Goal: Task Accomplishment & Management: Manage account settings

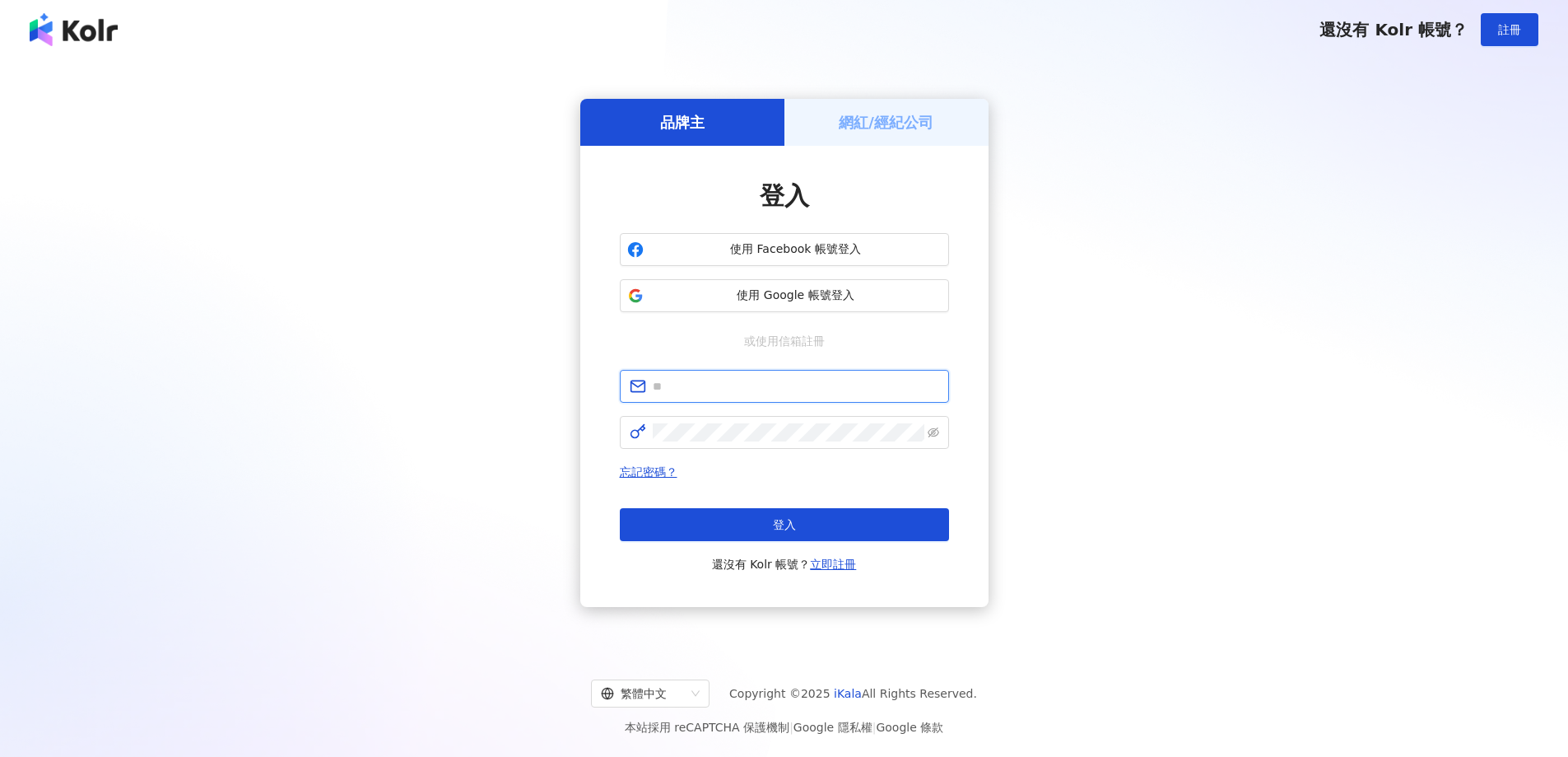
click at [737, 395] on input "text" at bounding box center [796, 385] width 286 height 18
type input "**********"
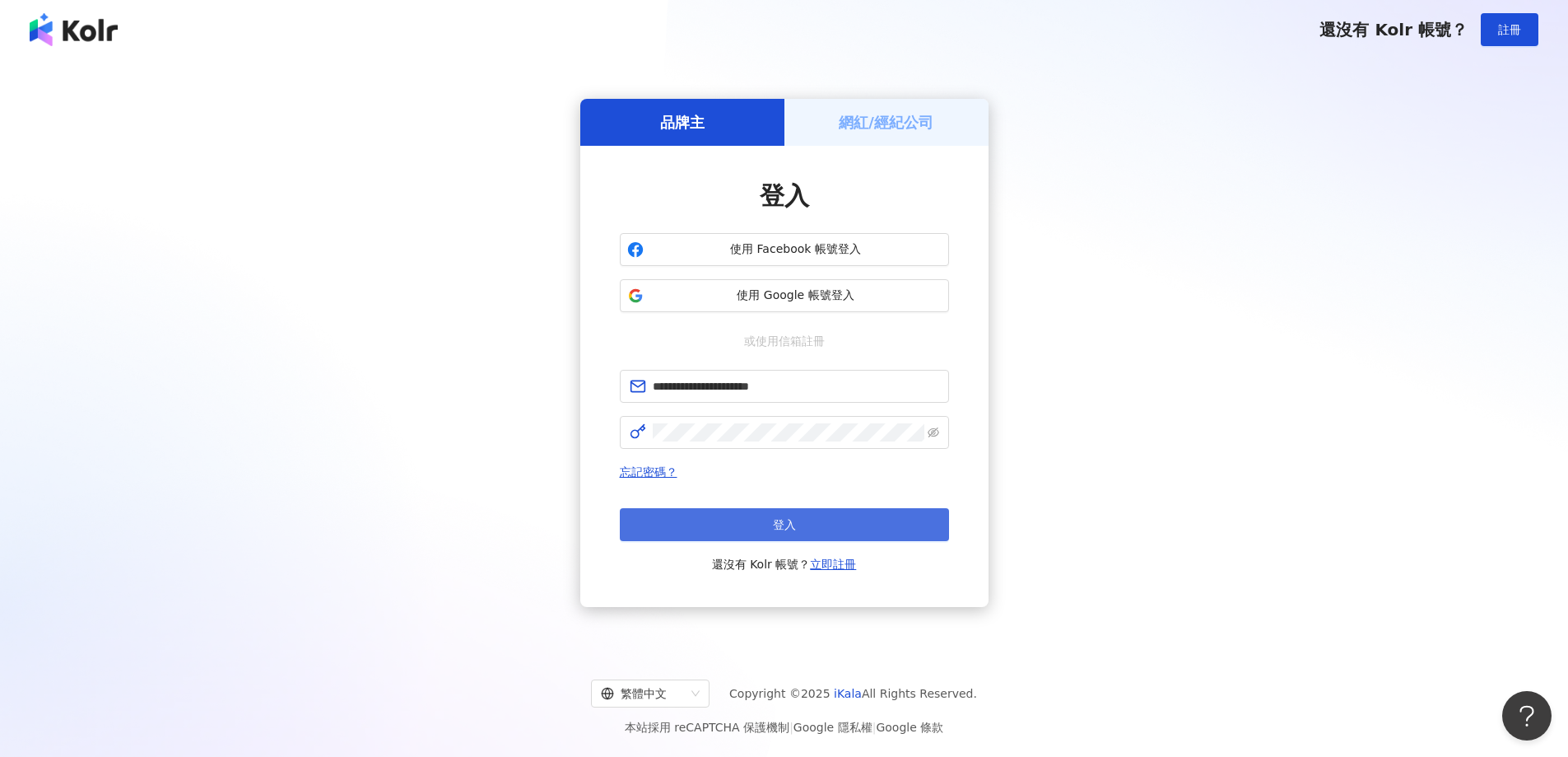
click at [809, 523] on button "登入" at bounding box center [784, 525] width 329 height 33
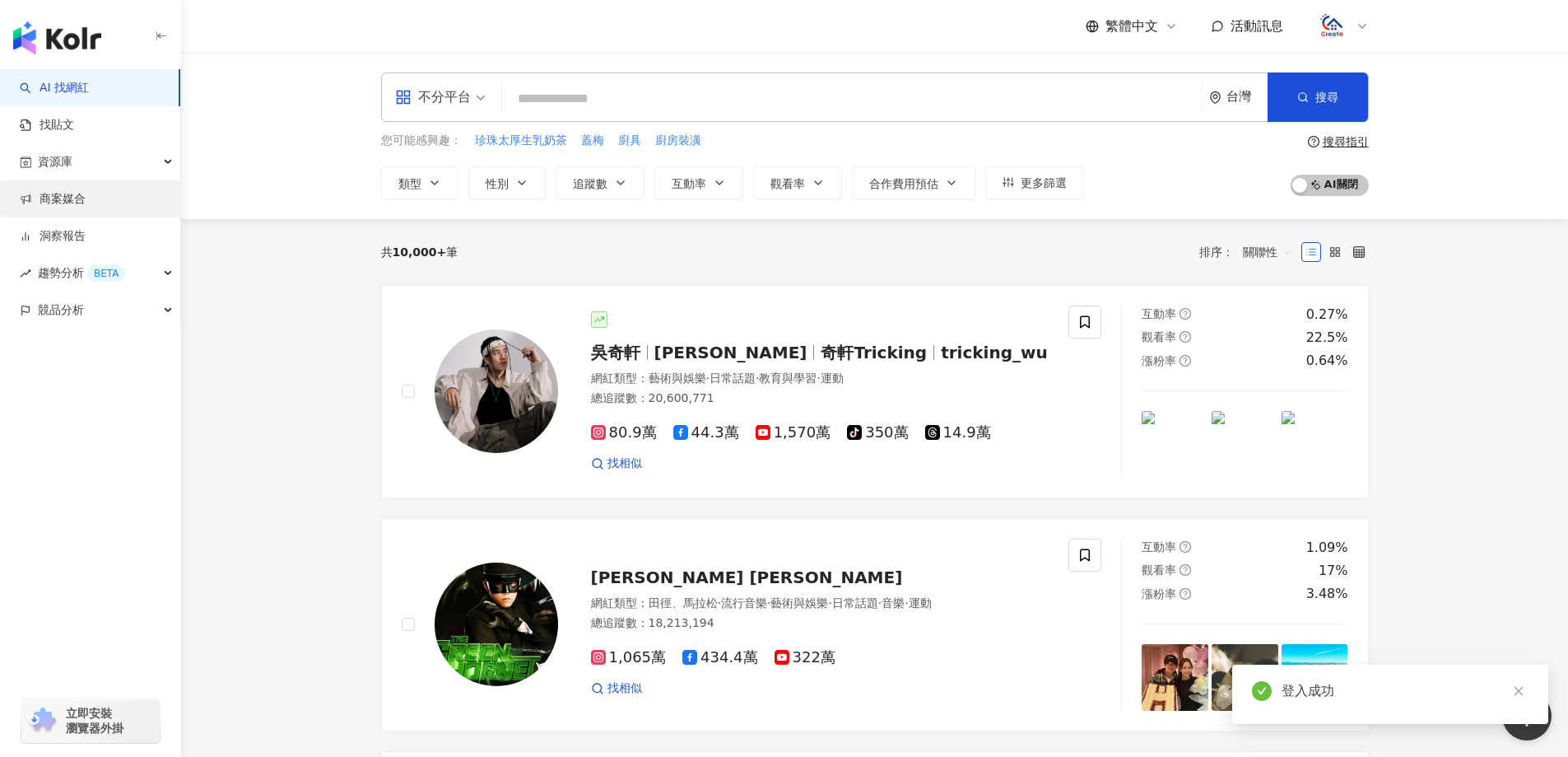
click at [75, 197] on link "商案媒合" at bounding box center [52, 199] width 66 height 16
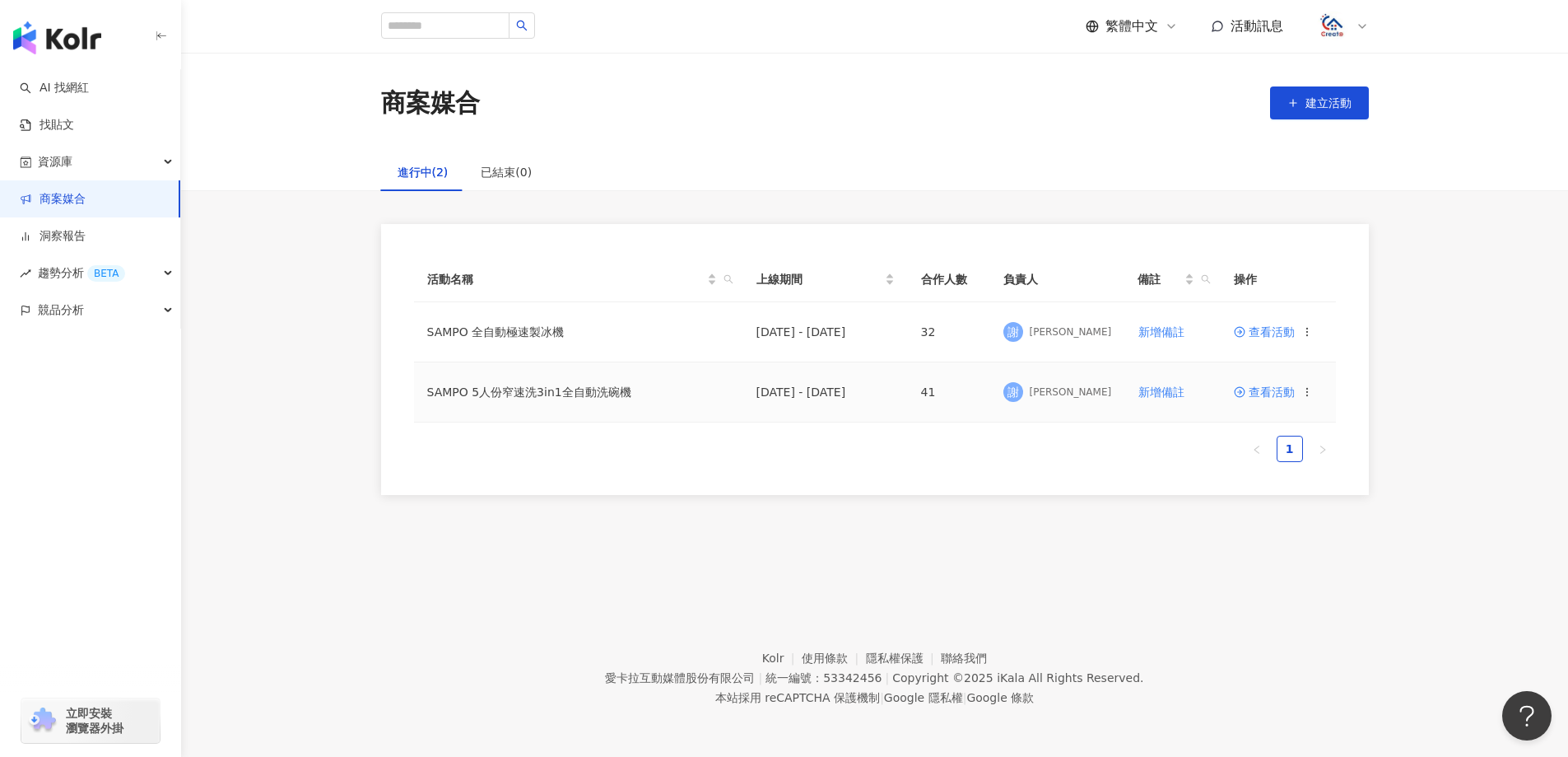
click at [1267, 393] on span "查看活動" at bounding box center [1264, 391] width 61 height 11
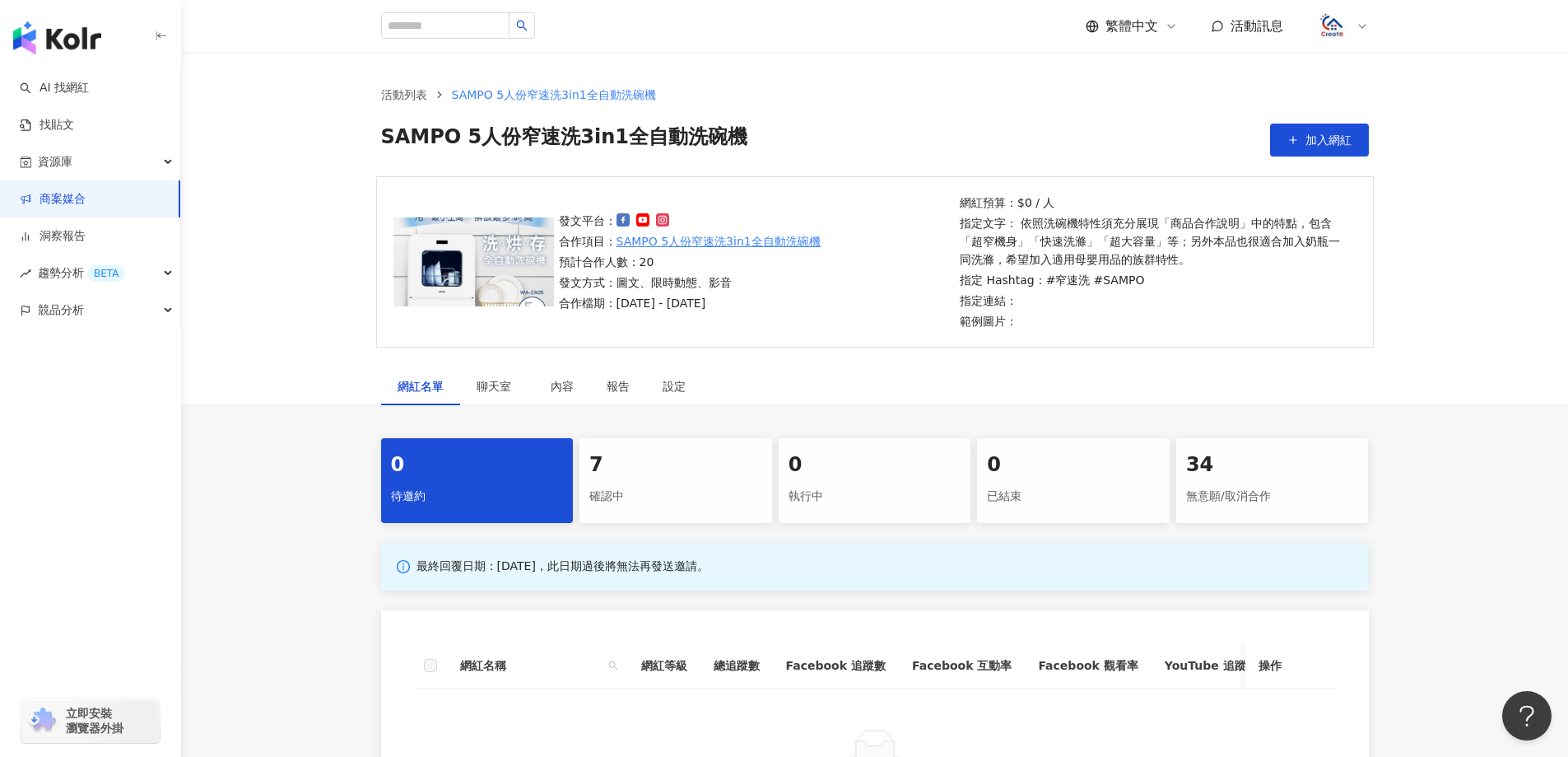
scroll to position [164, 0]
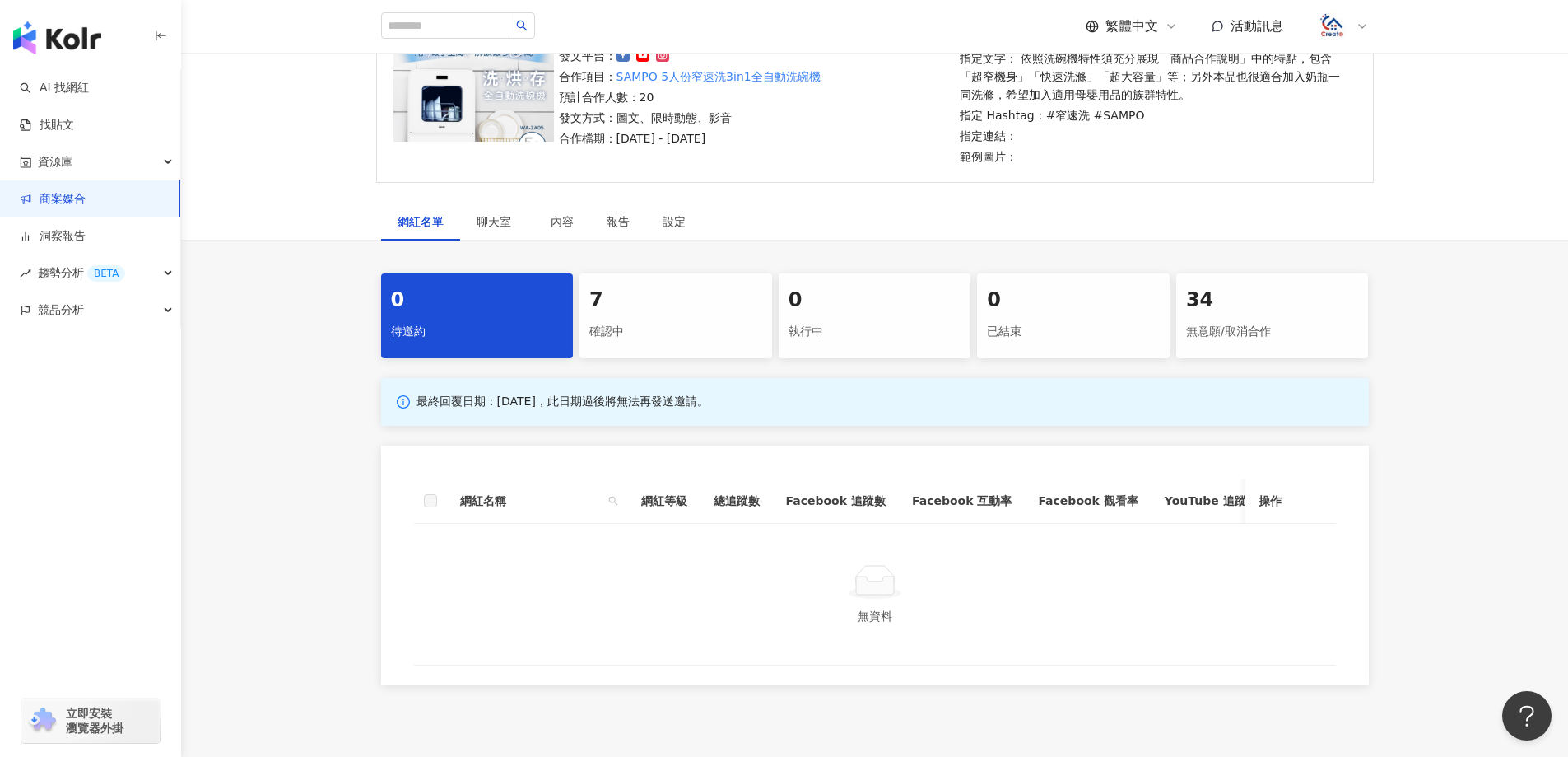
click at [716, 316] on div "7 確認中" at bounding box center [676, 316] width 193 height 85
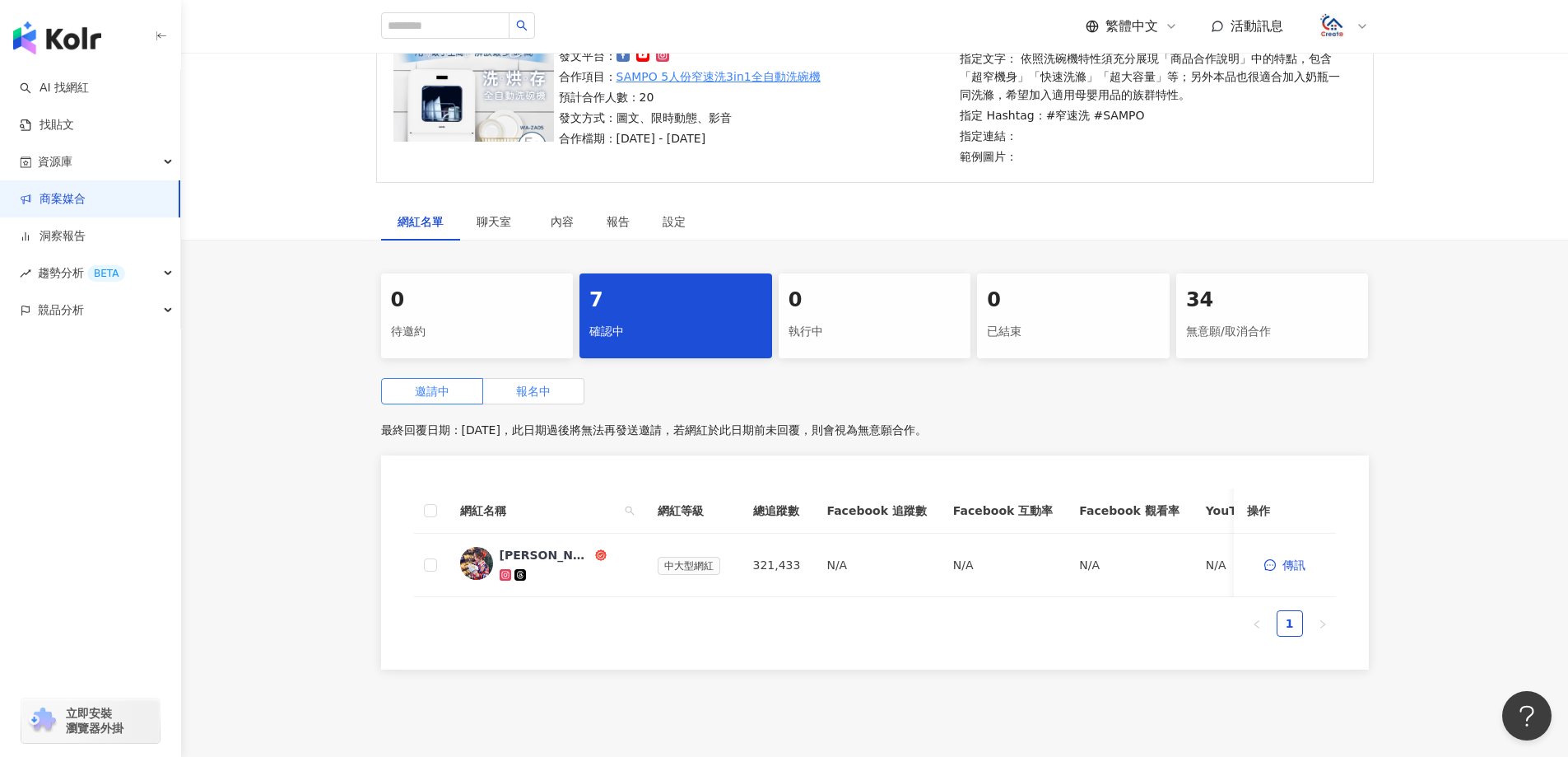
click at [543, 385] on span "報名中" at bounding box center [533, 391] width 34 height 13
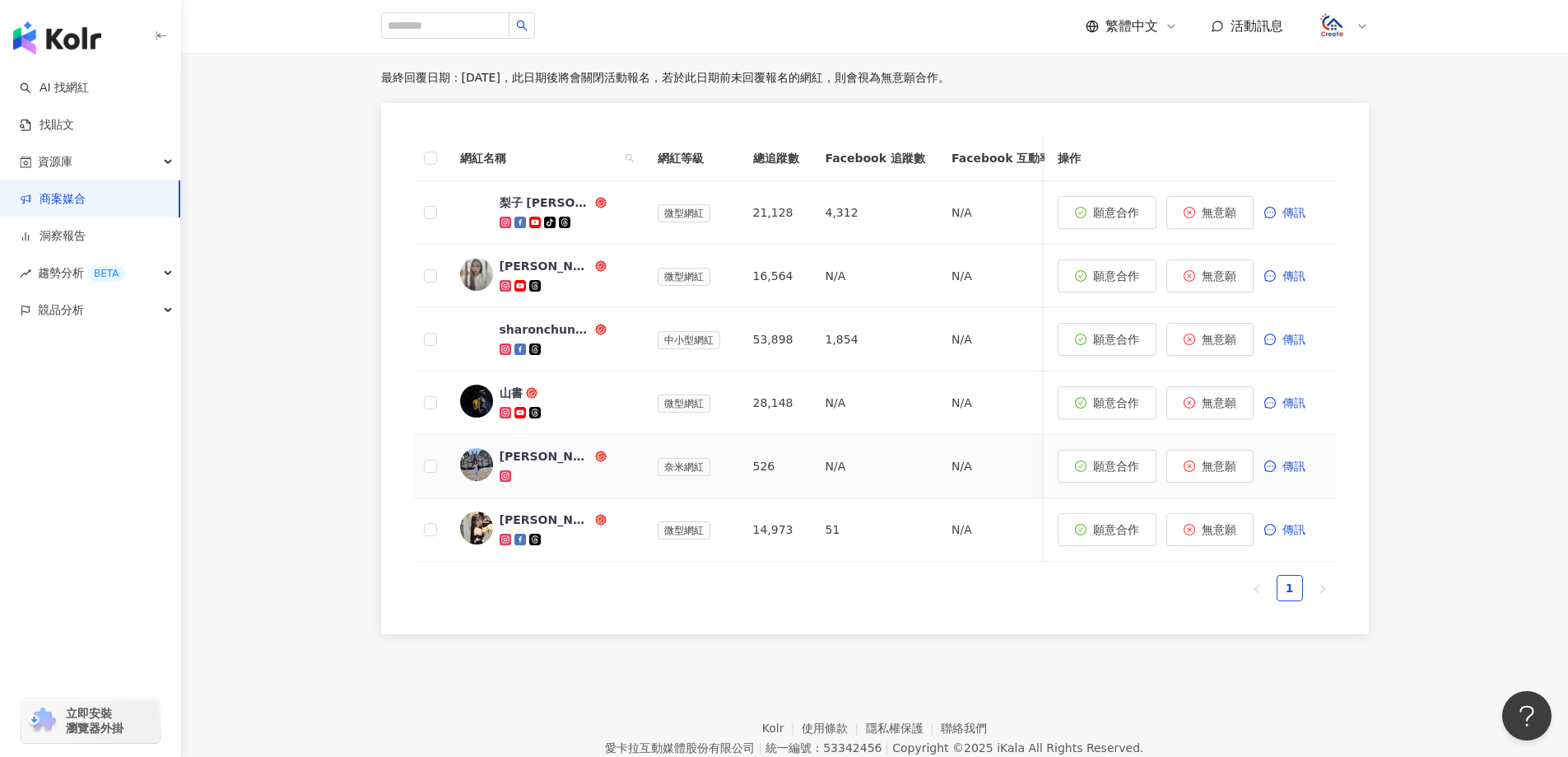
scroll to position [434, 0]
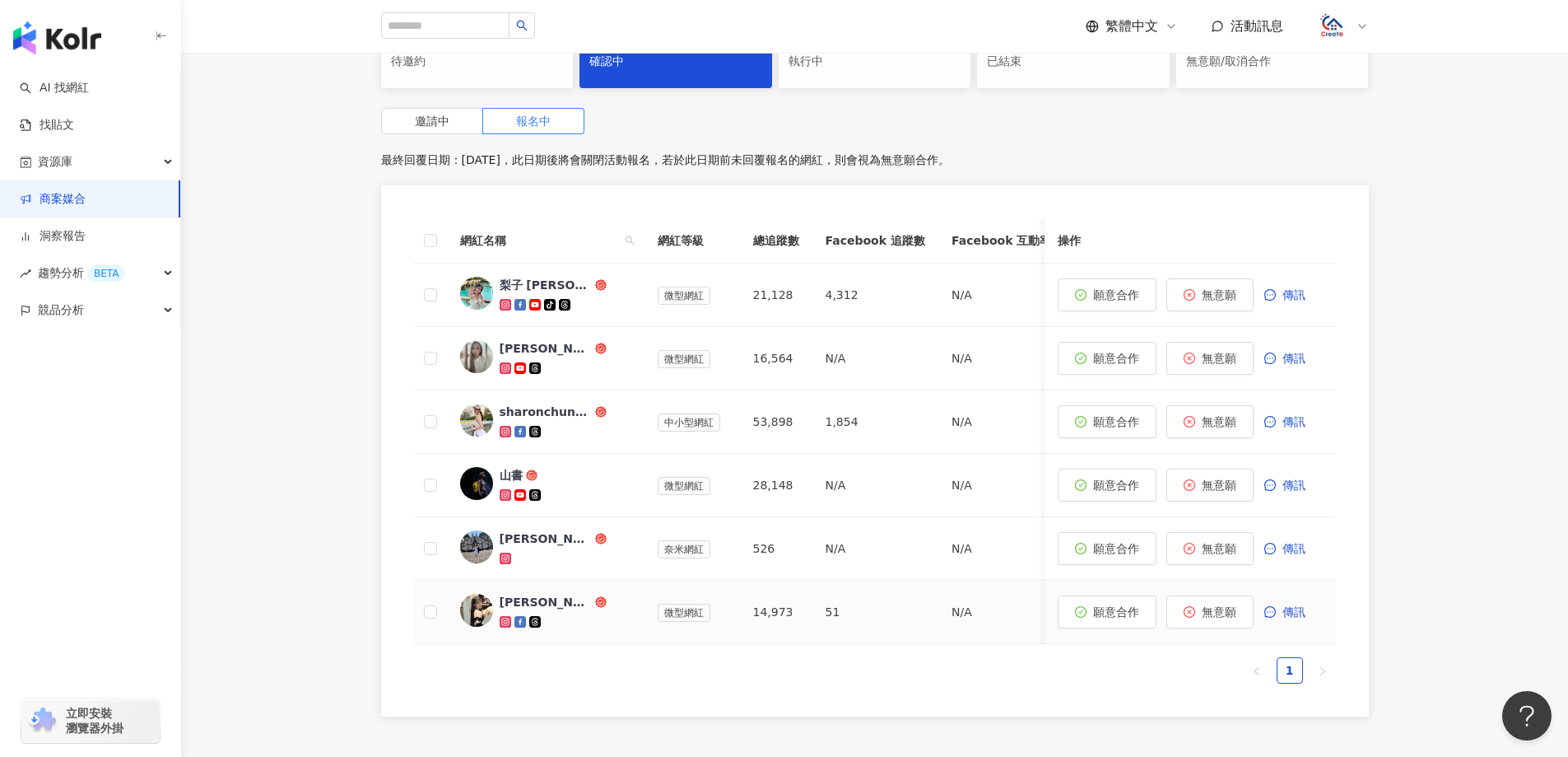
click at [505, 624] on icon at bounding box center [505, 622] width 9 height 9
click at [1225, 621] on button "無意願" at bounding box center [1209, 612] width 87 height 33
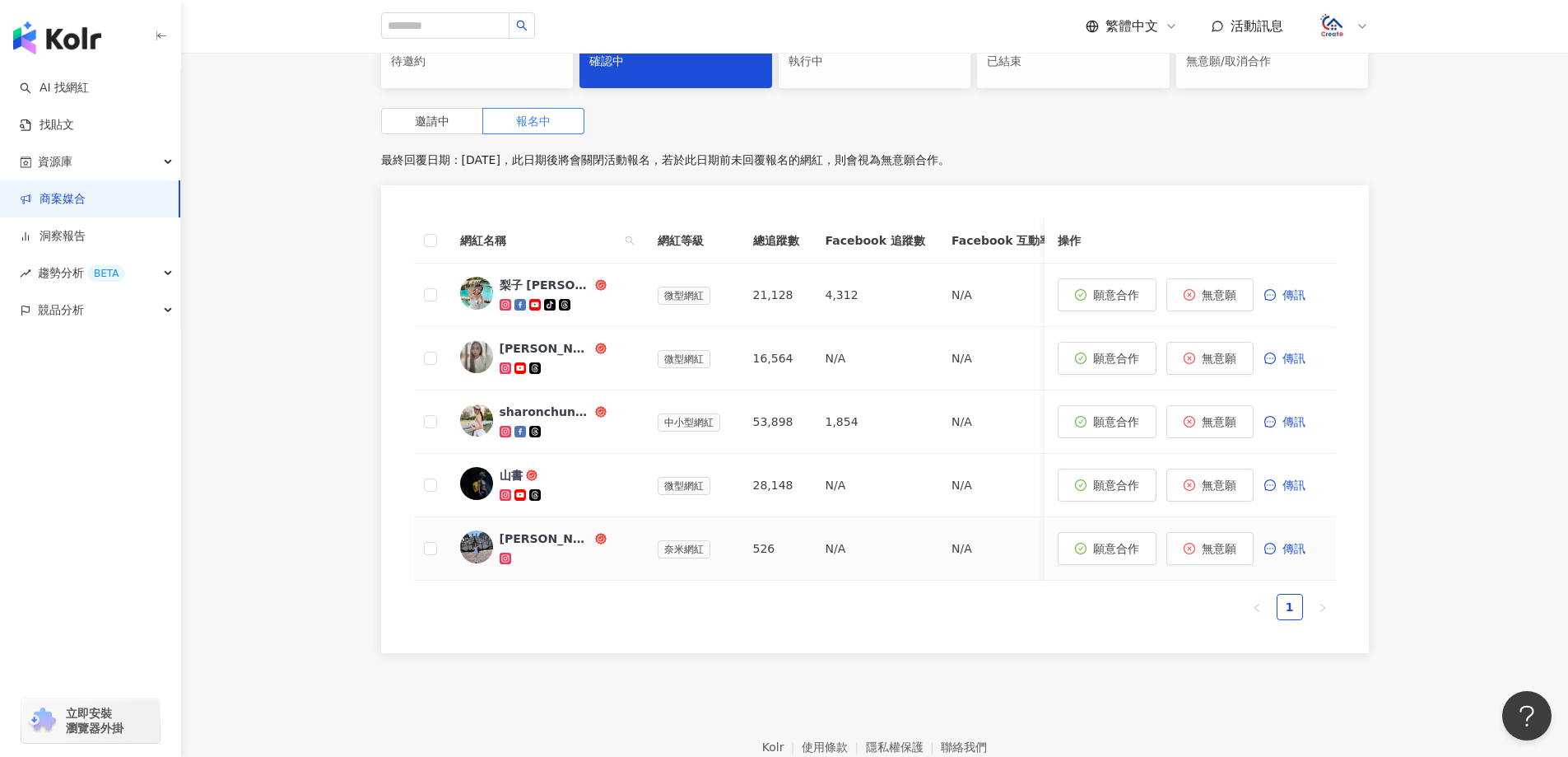
click at [504, 564] on icon at bounding box center [505, 557] width 11 height 11
click at [1223, 562] on button "無意願" at bounding box center [1209, 548] width 87 height 33
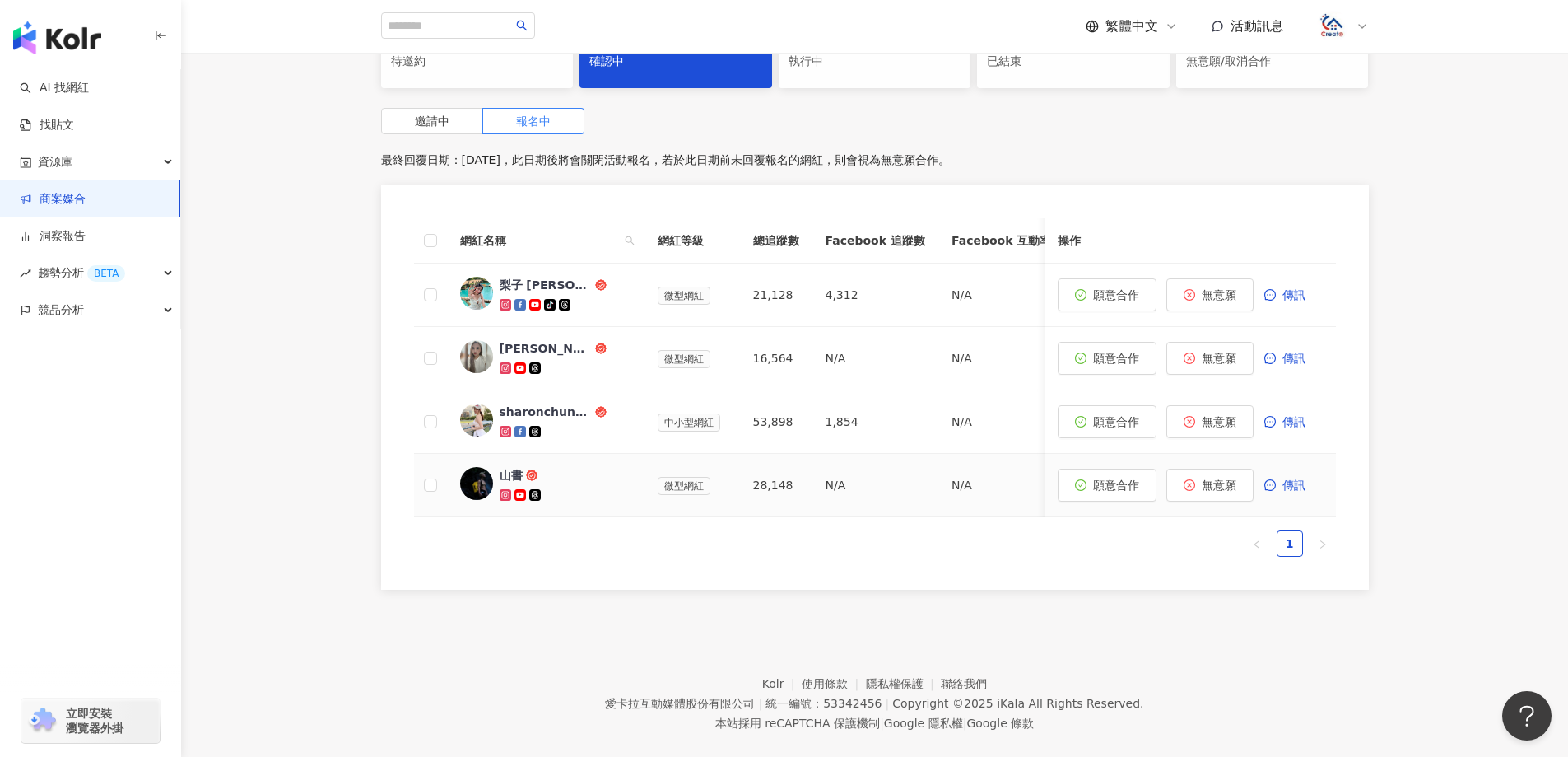
click at [505, 497] on icon at bounding box center [505, 495] width 9 height 9
click at [1218, 489] on span "無意願" at bounding box center [1219, 484] width 34 height 13
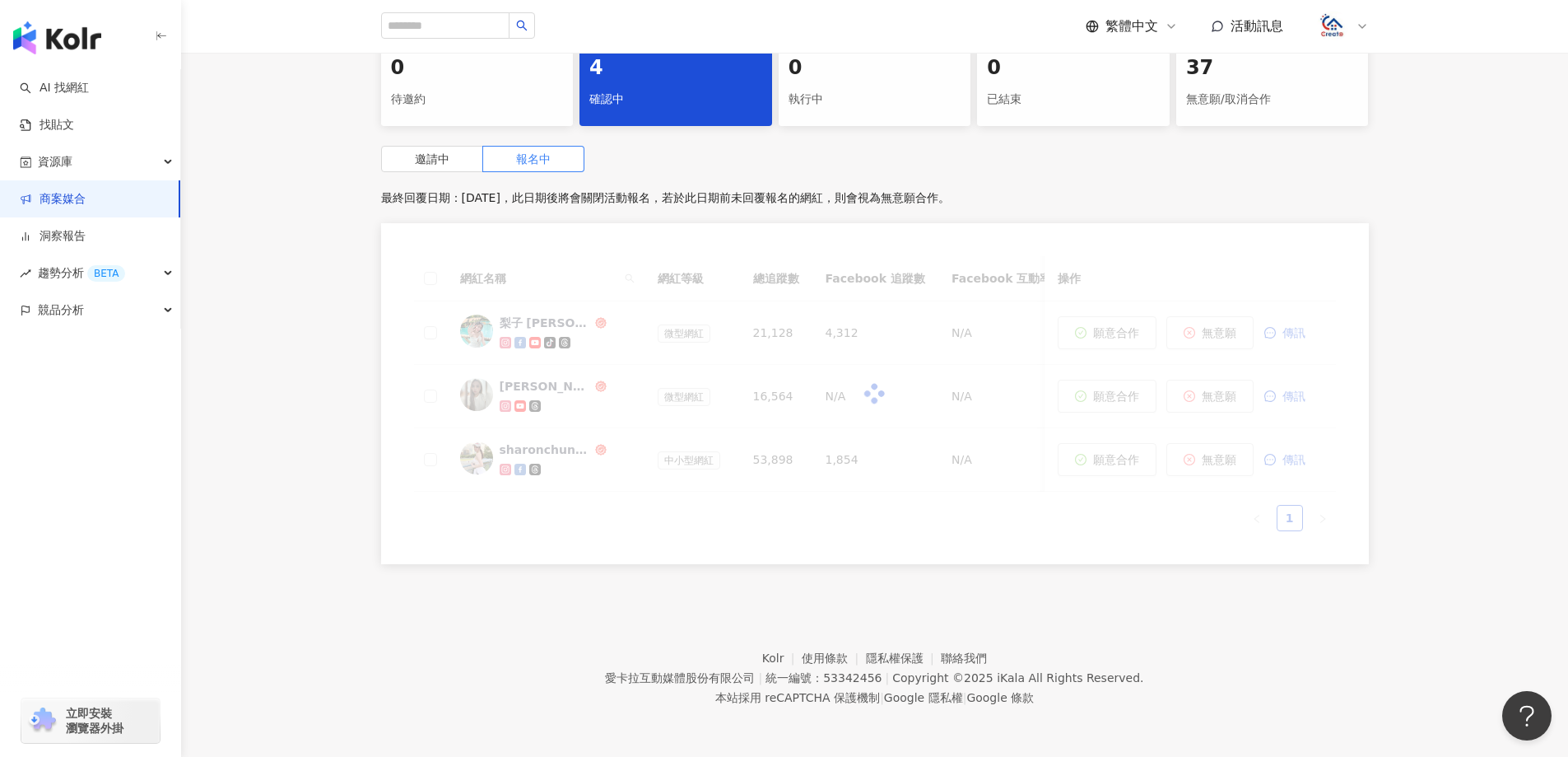
scroll to position [409, 0]
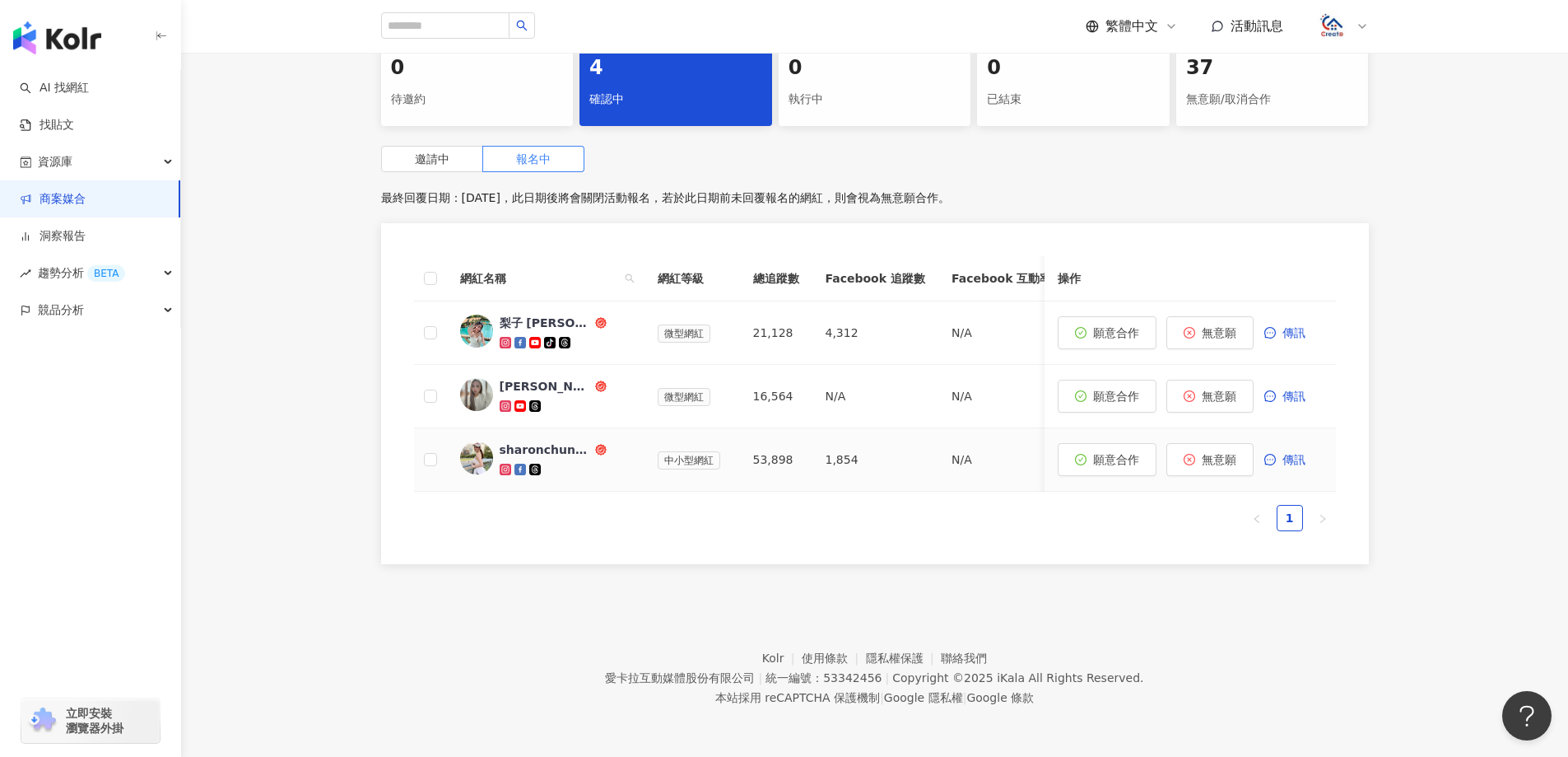
click at [507, 464] on icon at bounding box center [505, 469] width 11 height 11
click at [1222, 452] on span "無意願" at bounding box center [1219, 459] width 34 height 13
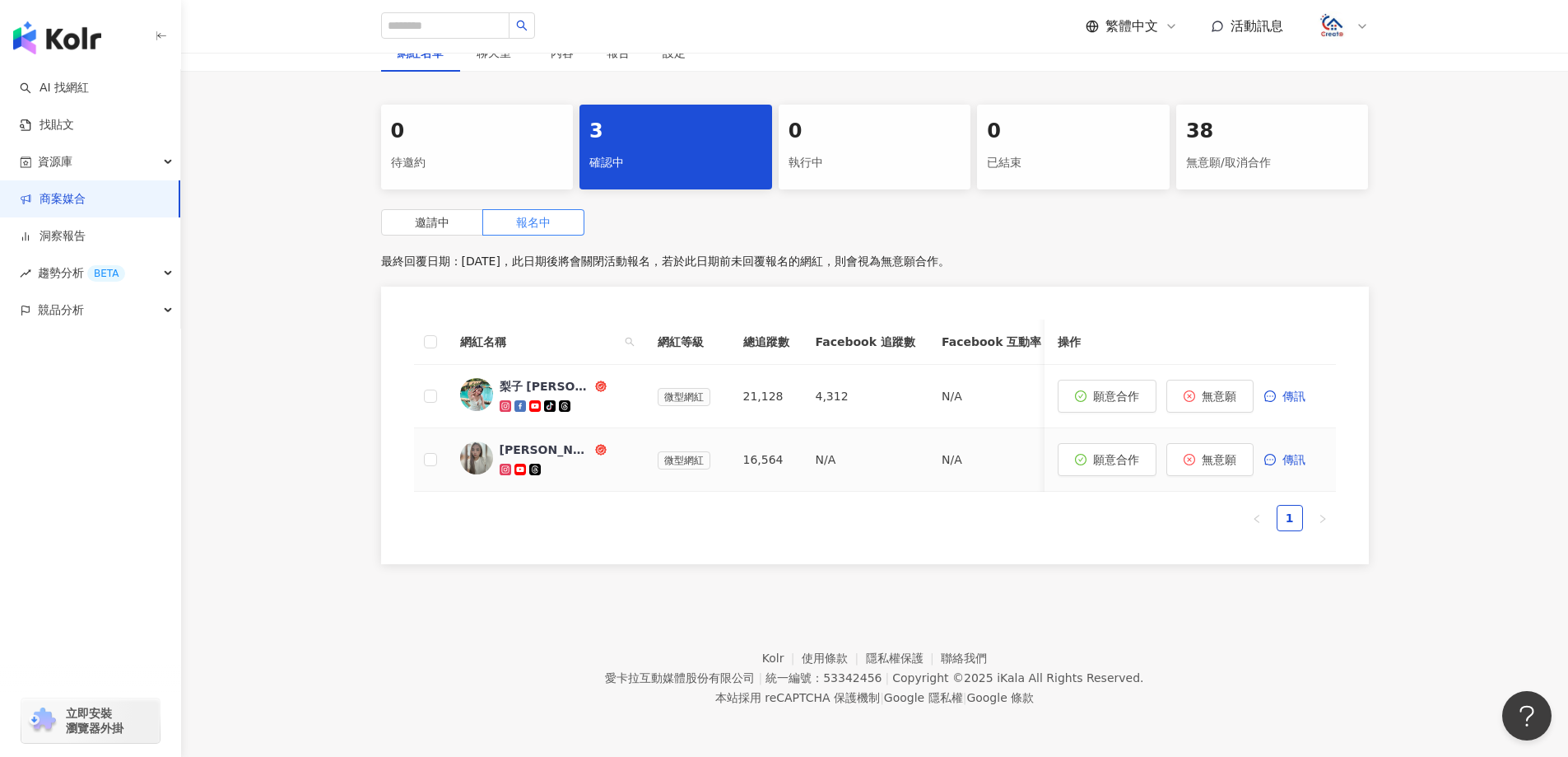
scroll to position [346, 0]
click at [501, 464] on icon at bounding box center [505, 469] width 11 height 11
click at [1226, 452] on span "無意願" at bounding box center [1219, 459] width 34 height 13
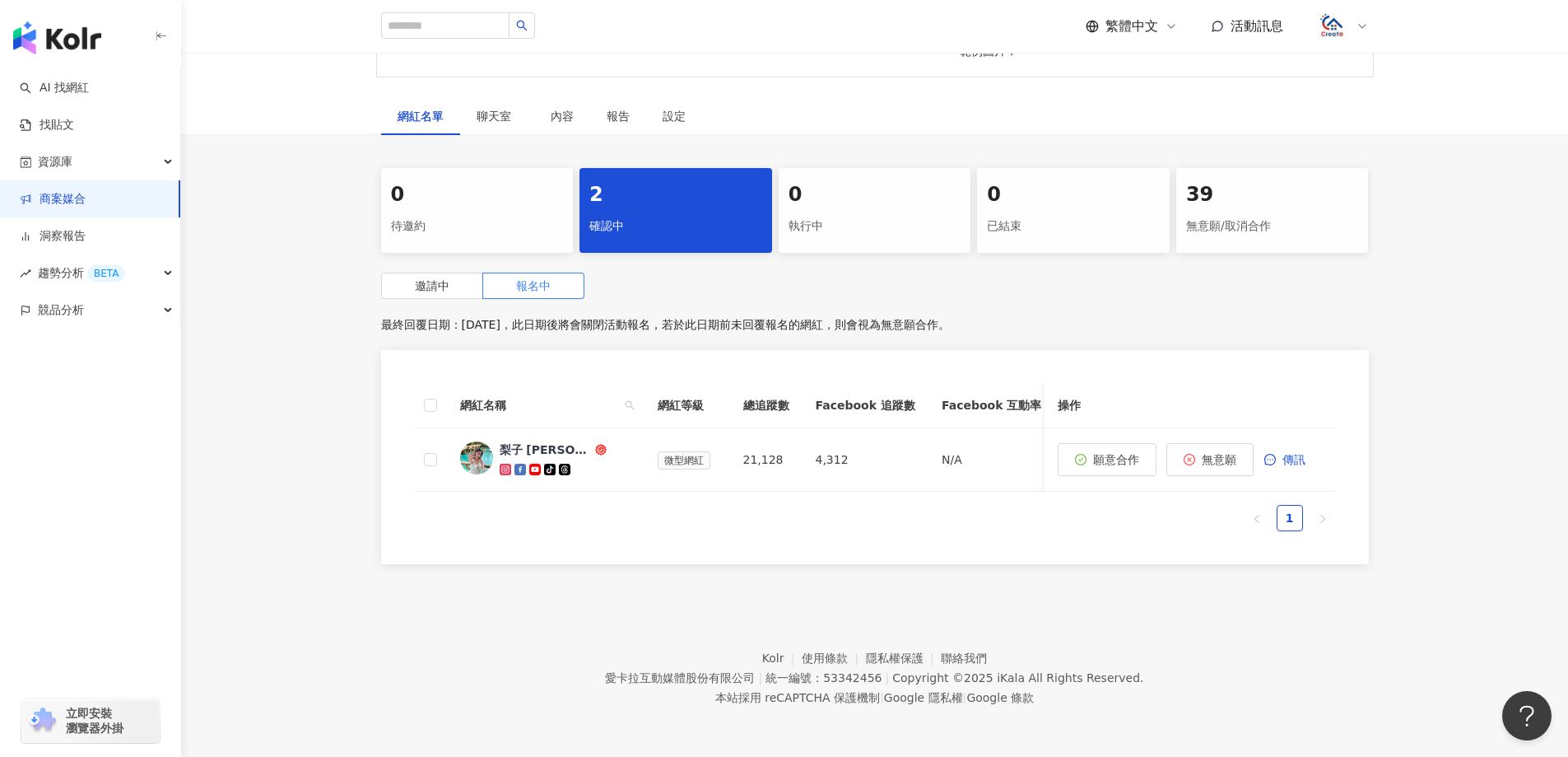
scroll to position [282, 0]
click at [508, 465] on icon at bounding box center [505, 470] width 9 height 9
click at [1227, 452] on span "無意願" at bounding box center [1219, 459] width 34 height 13
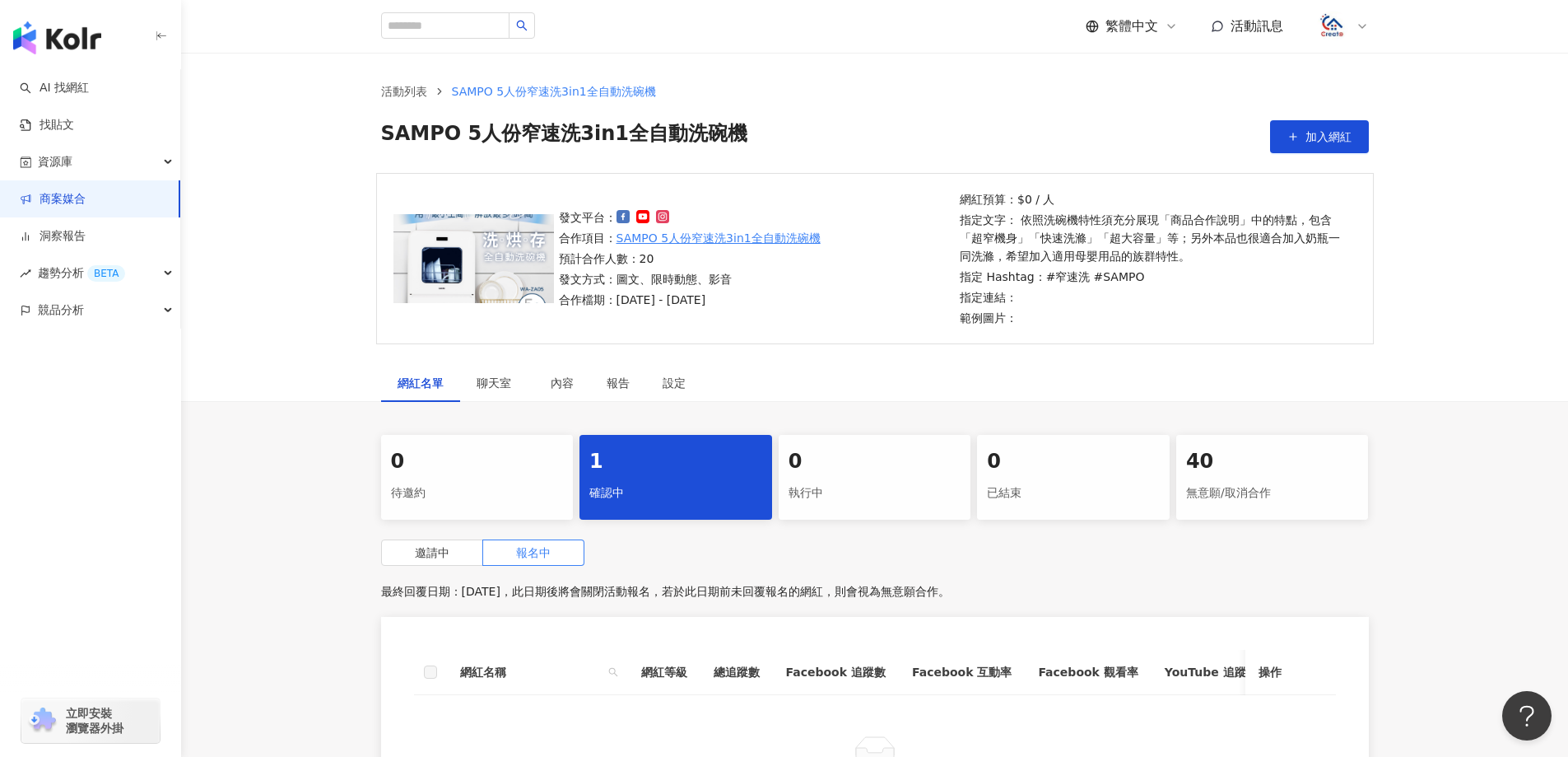
scroll to position [0, 0]
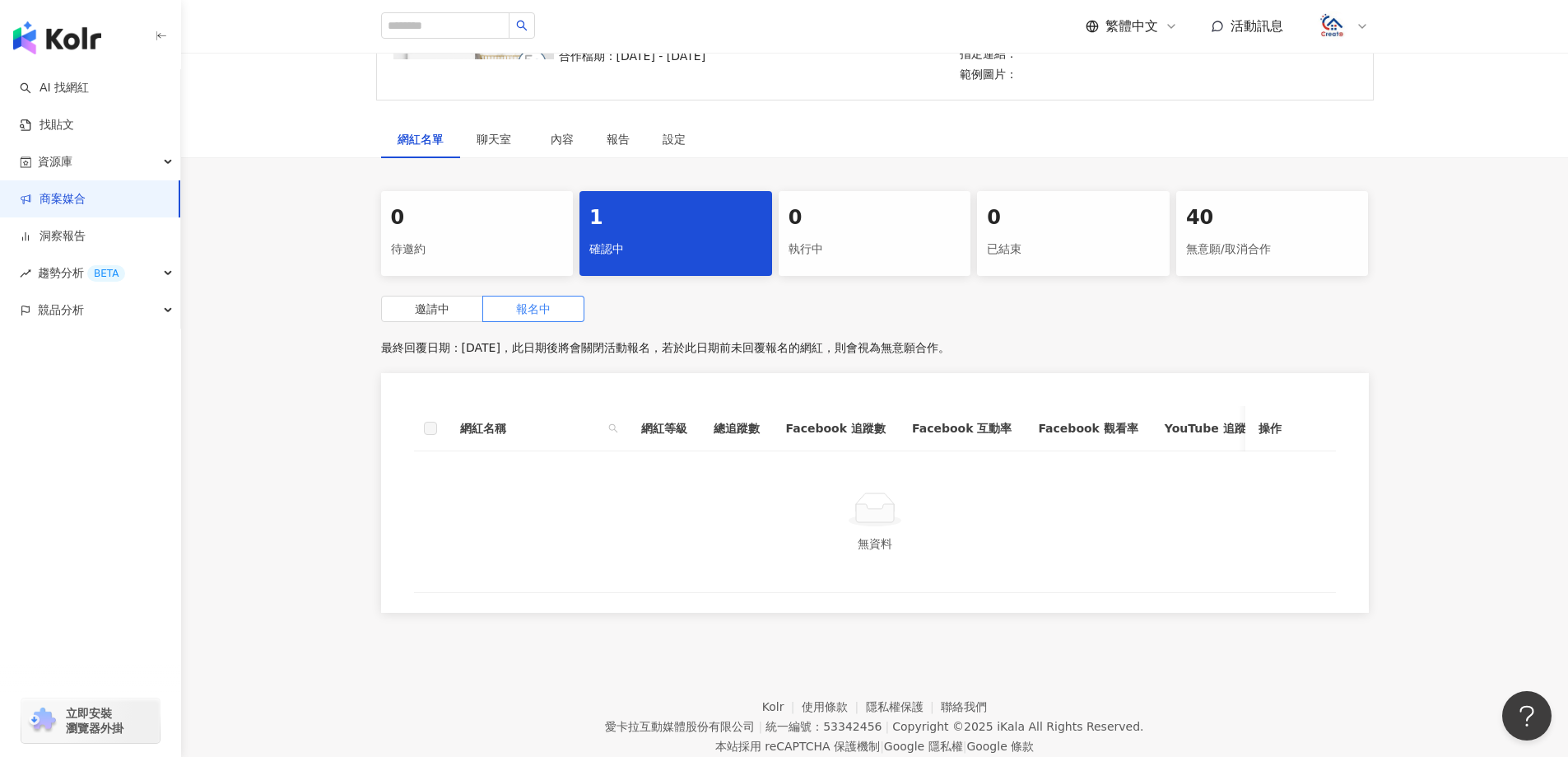
click at [1248, 252] on div "無意願/取消合作" at bounding box center [1272, 249] width 173 height 28
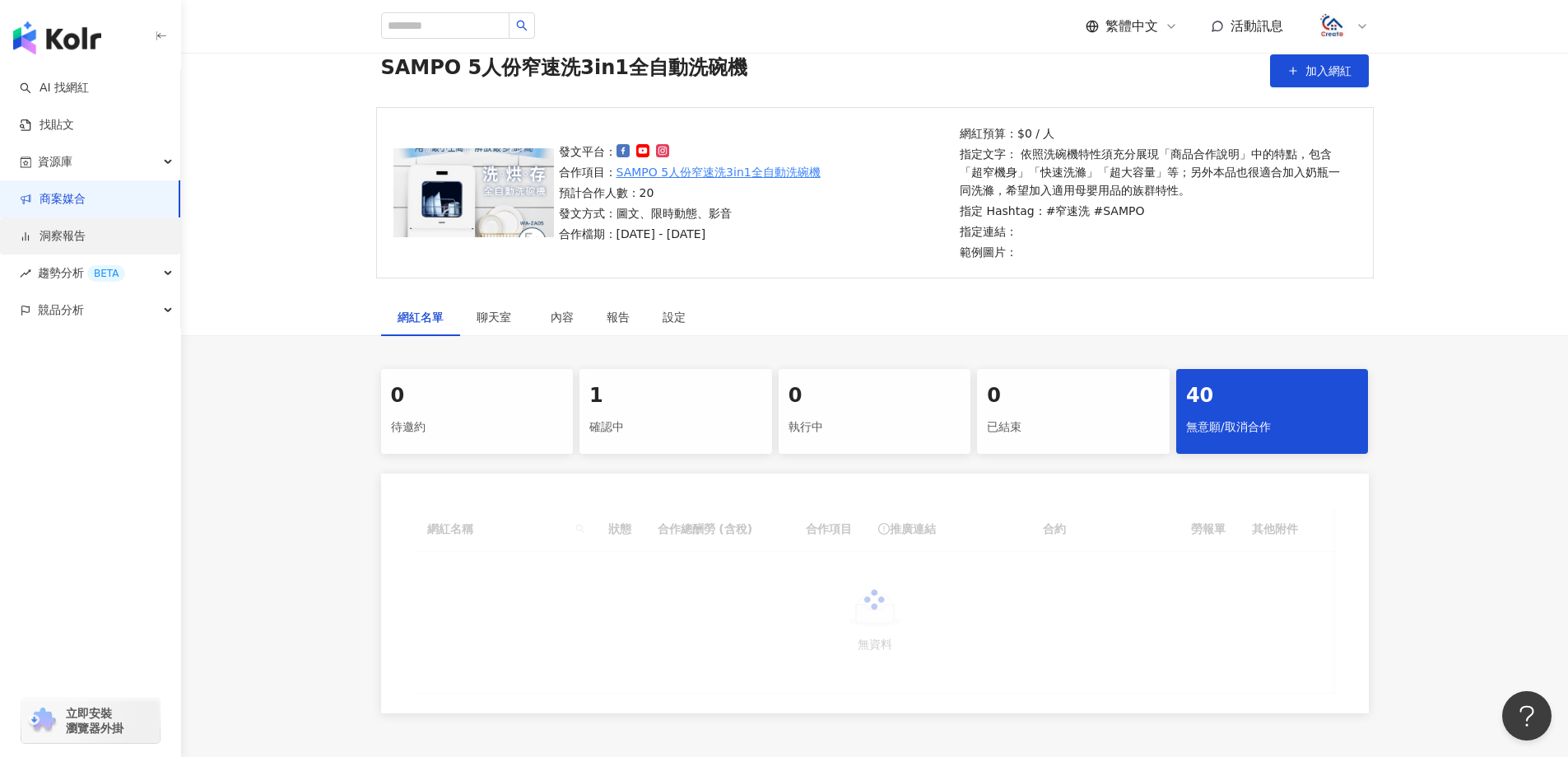
scroll to position [83, 0]
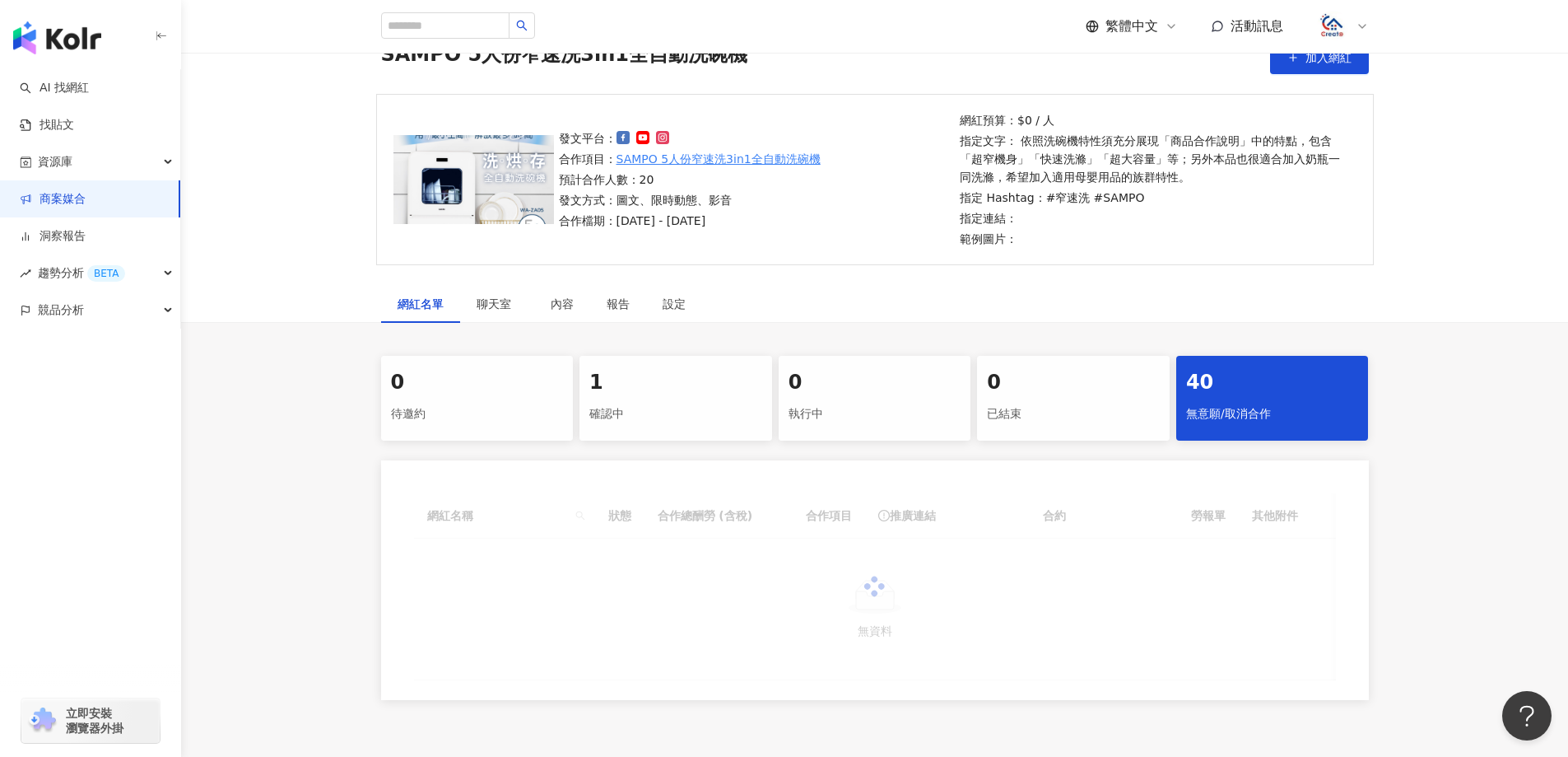
click at [86, 205] on link "商案媒合" at bounding box center [52, 199] width 66 height 16
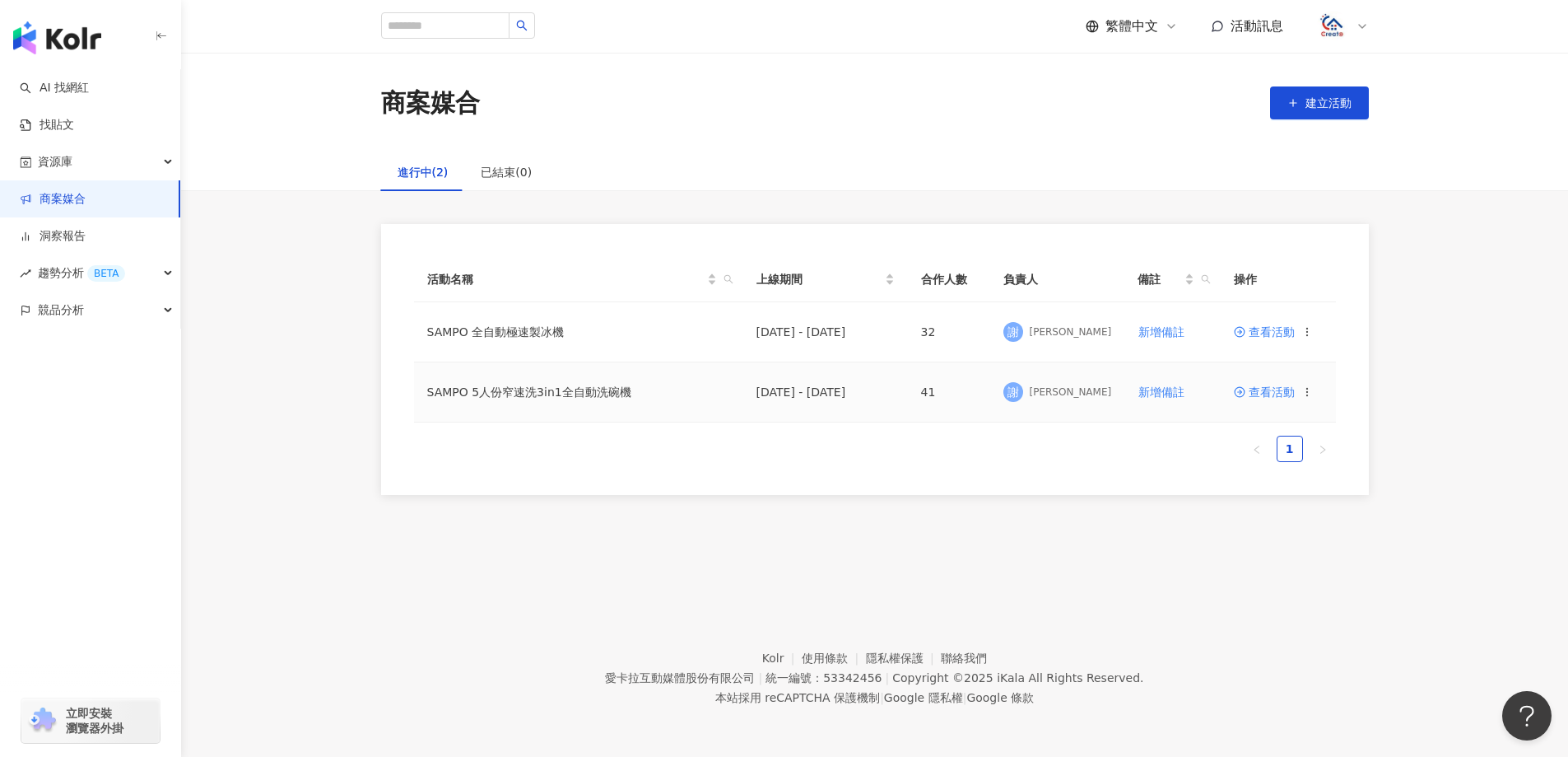
click at [536, 393] on td "SAMPO 5人份窄速洗3in1全自動洗碗機" at bounding box center [578, 392] width 329 height 60
click at [1271, 331] on span "查看活動" at bounding box center [1264, 331] width 61 height 11
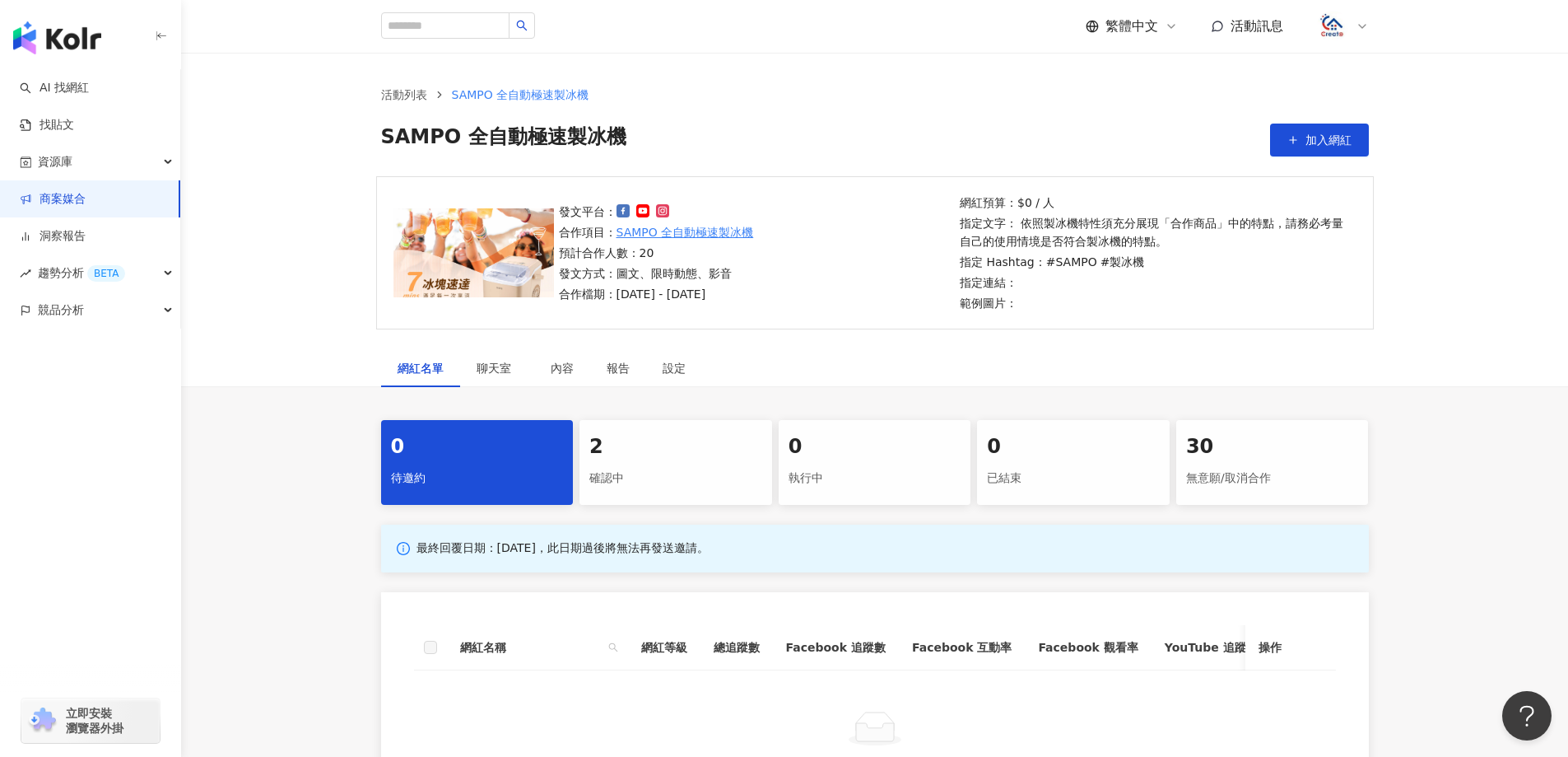
click at [654, 457] on div "2" at bounding box center [675, 446] width 173 height 28
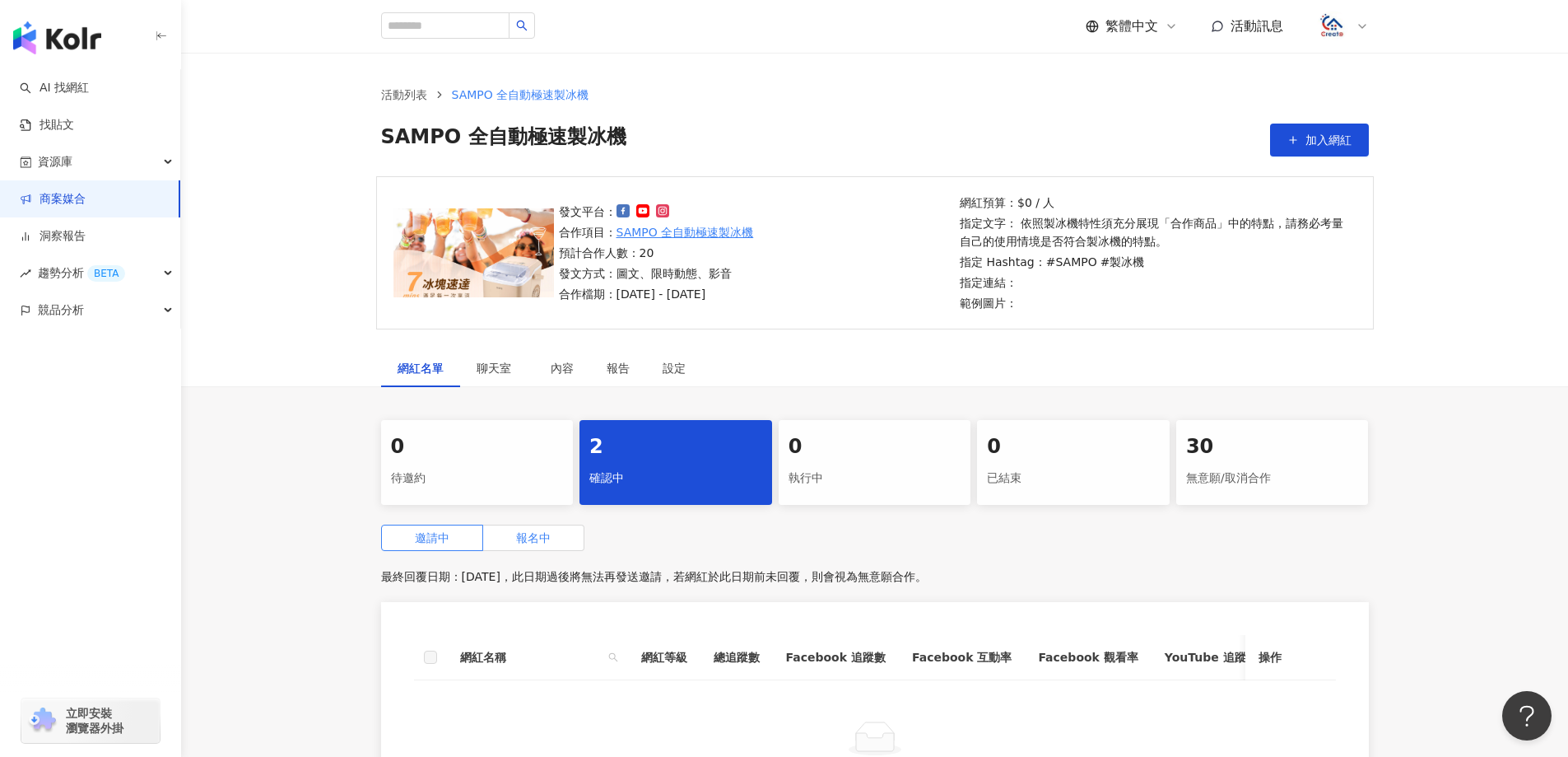
click at [532, 540] on span "報名中" at bounding box center [533, 537] width 34 height 13
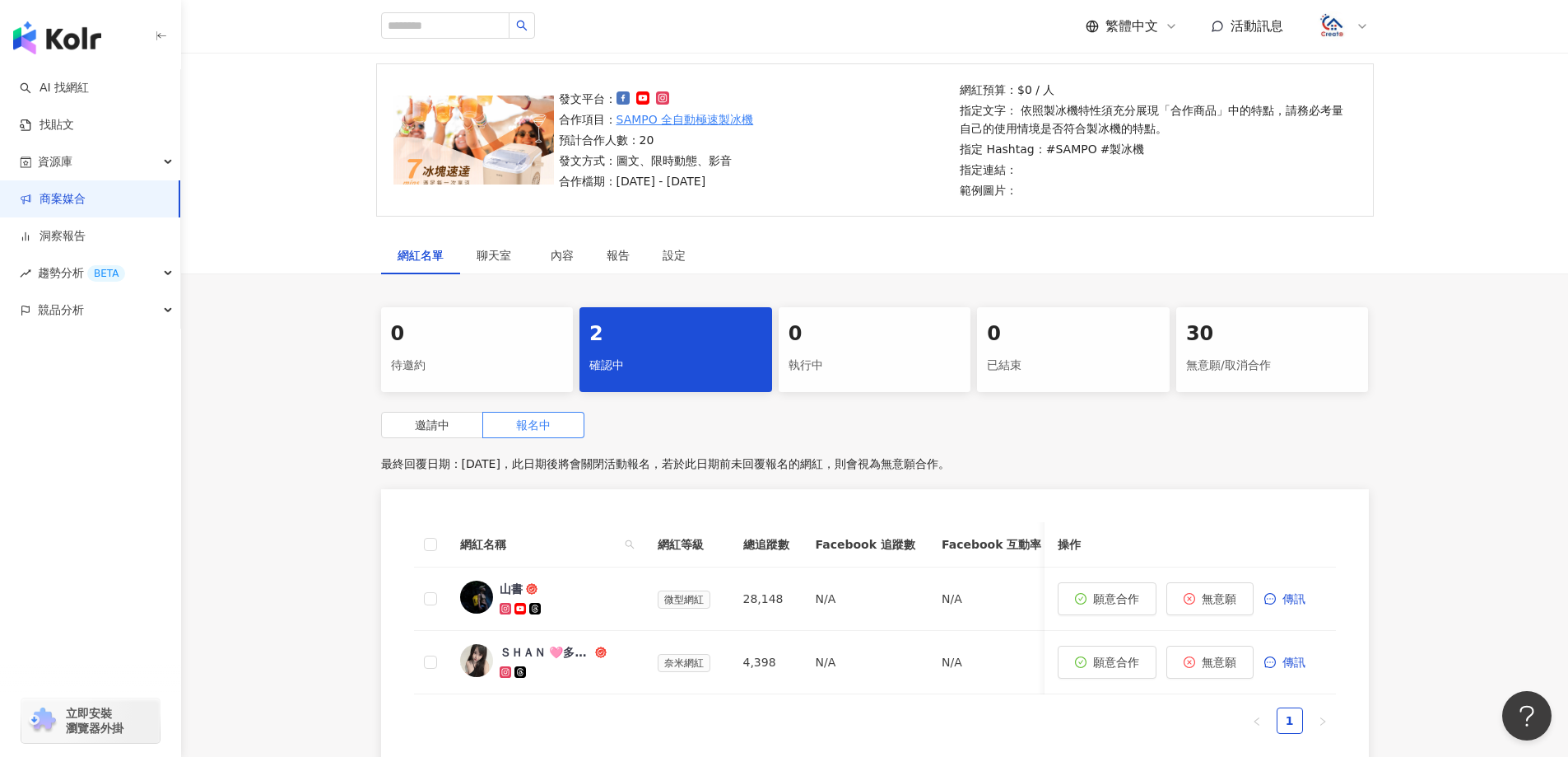
scroll to position [247, 0]
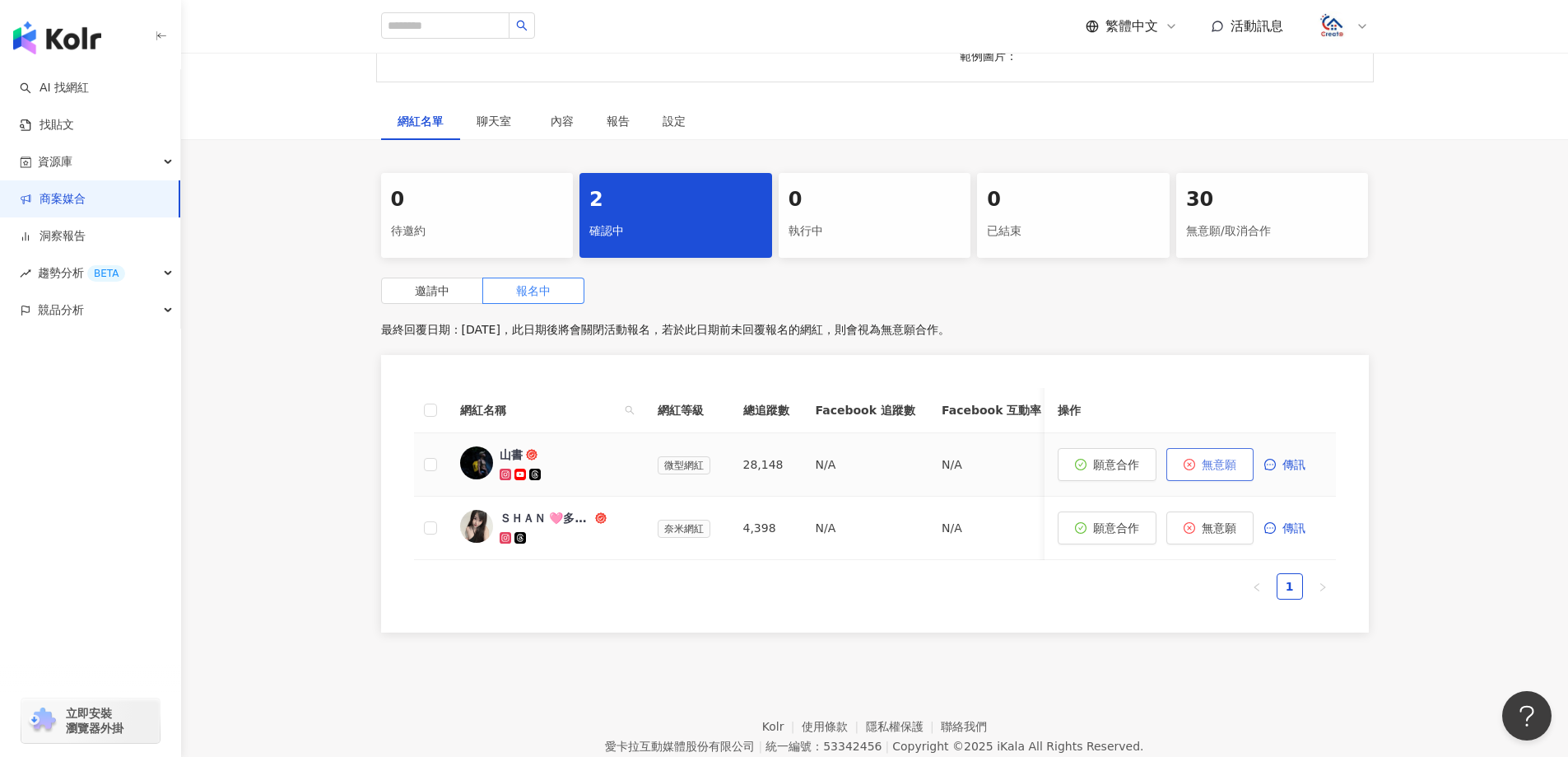
click at [1227, 468] on span "無意願" at bounding box center [1219, 464] width 34 height 13
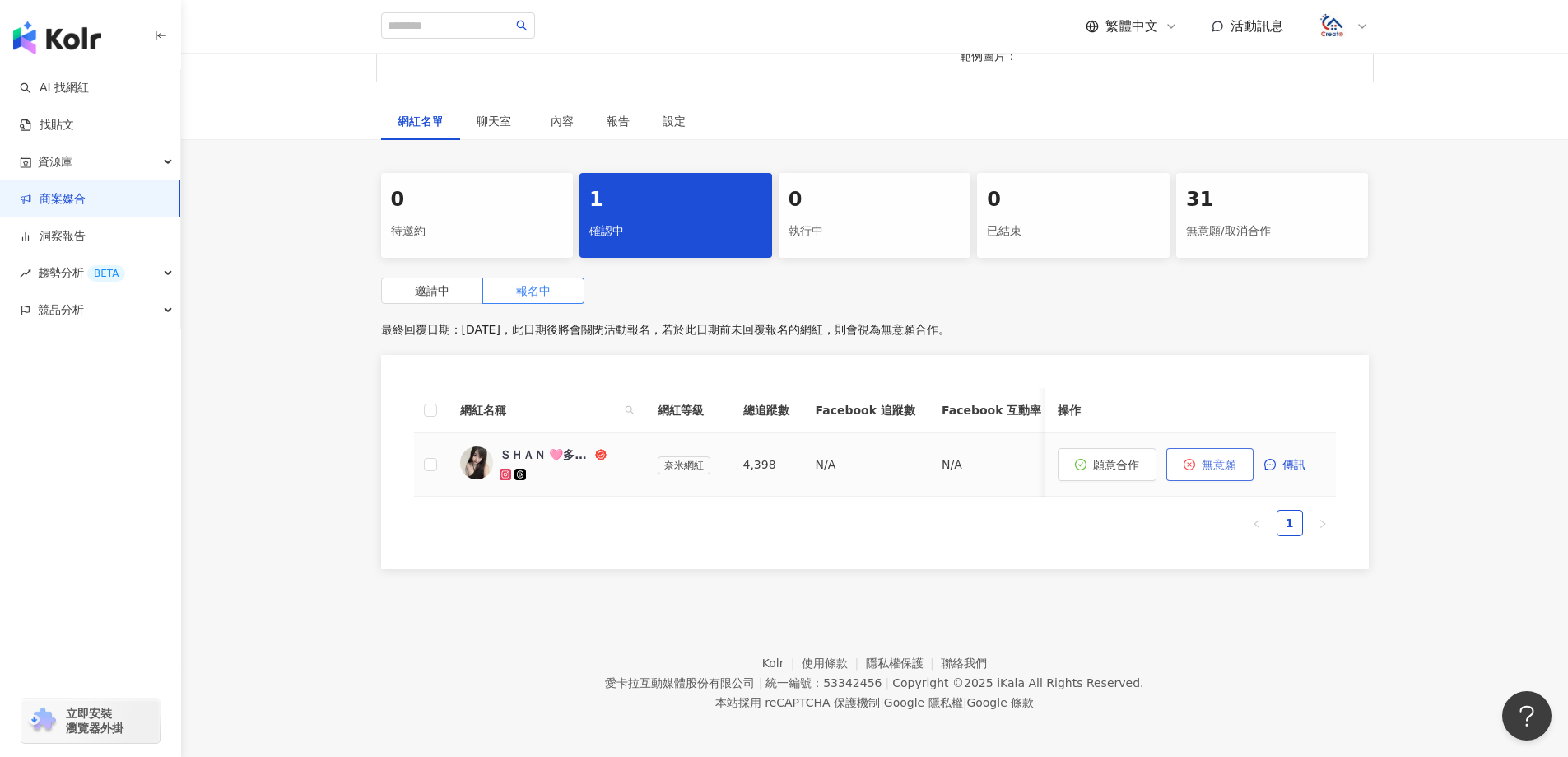
click at [1223, 465] on span "無意願" at bounding box center [1219, 464] width 34 height 13
